Goal: Check status: Check status

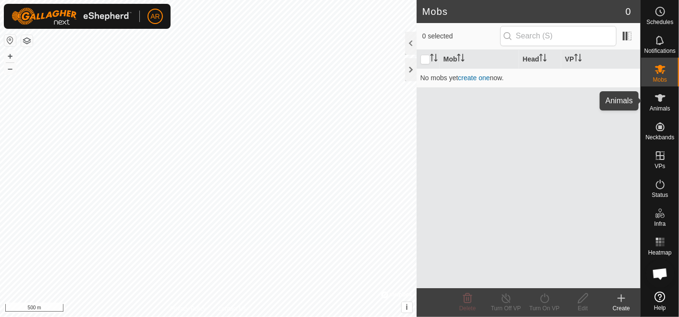
click at [655, 106] on span "Animals" at bounding box center [660, 109] width 21 height 6
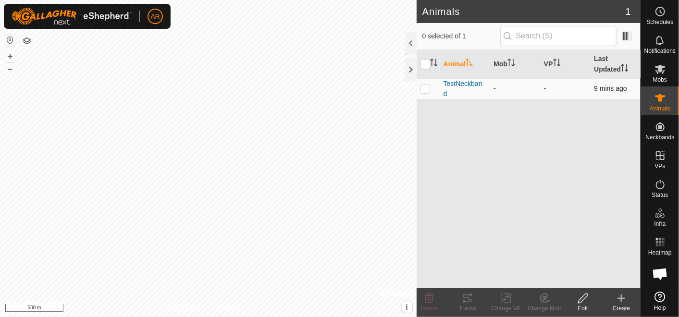
click at [425, 89] on p-checkbox at bounding box center [426, 89] width 10 height 8
checkbox input "true"
click at [470, 297] on icon at bounding box center [468, 299] width 12 height 12
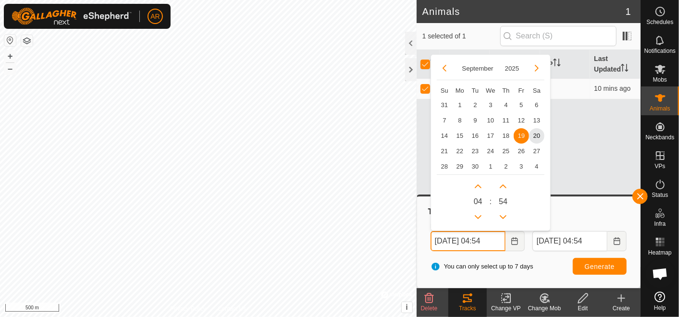
click at [445, 241] on input "[DATE] 04:54" at bounding box center [468, 241] width 75 height 20
click at [477, 136] on span "16" at bounding box center [475, 135] width 15 height 15
type input "[DATE] 04:54"
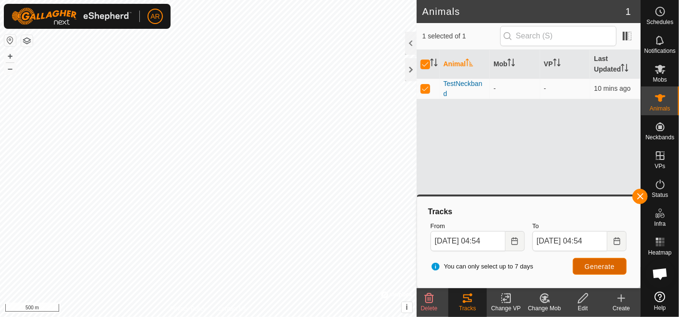
click at [595, 264] on span "Generate" at bounding box center [600, 267] width 30 height 8
